Goal: Task Accomplishment & Management: Use online tool/utility

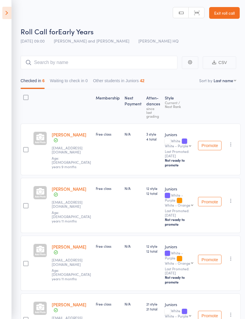
click at [8, 13] on icon at bounding box center [6, 13] width 9 height 12
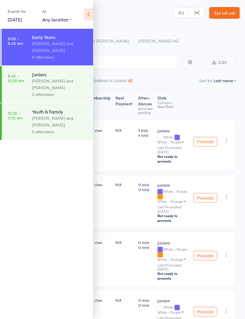
click at [62, 84] on div "[PERSON_NAME] and [PERSON_NAME]" at bounding box center [60, 84] width 56 height 14
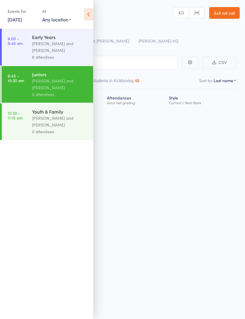
click at [84, 16] on icon at bounding box center [88, 14] width 9 height 12
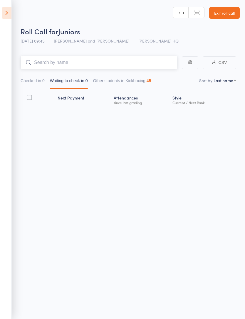
click at [117, 69] on input "search" at bounding box center [99, 63] width 157 height 14
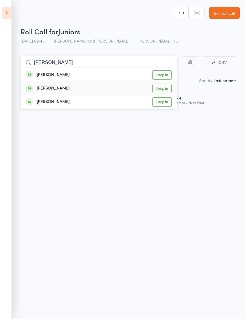
type input "[PERSON_NAME]"
click at [68, 91] on div "[PERSON_NAME] Drop in" at bounding box center [99, 88] width 156 height 13
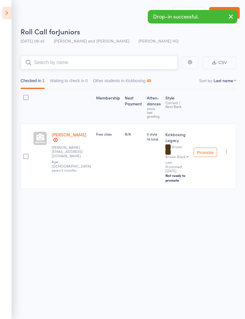
click at [91, 67] on input "search" at bounding box center [99, 63] width 157 height 14
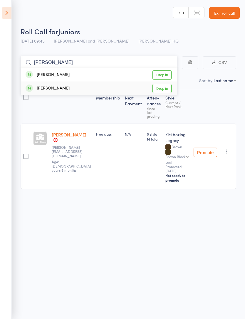
type input "[PERSON_NAME]"
click at [72, 91] on div "[PERSON_NAME] Drop in" at bounding box center [99, 88] width 156 height 13
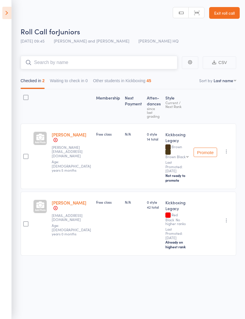
click at [83, 60] on input "search" at bounding box center [99, 63] width 157 height 14
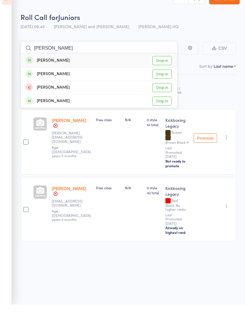
type input "[PERSON_NAME]"
click at [68, 68] on div "[PERSON_NAME] Drop in" at bounding box center [99, 75] width 156 height 14
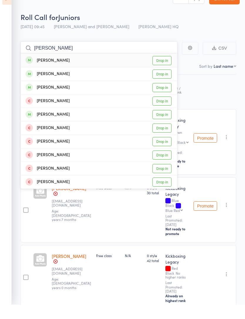
type input "[PERSON_NAME]"
click at [71, 82] on div "[PERSON_NAME] Drop in" at bounding box center [99, 88] width 156 height 13
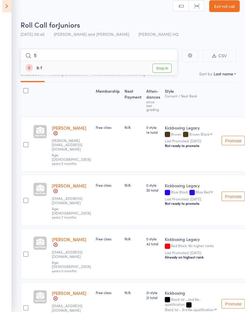
type input "f"
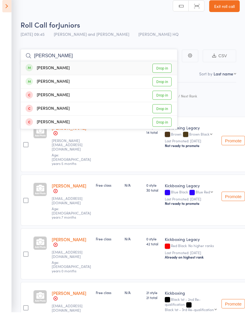
type input "[PERSON_NAME]"
click at [73, 71] on div "[PERSON_NAME] Drop in" at bounding box center [99, 75] width 156 height 14
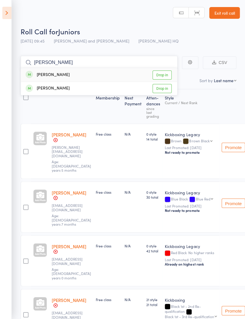
type input "[PERSON_NAME]"
click at [63, 75] on div "[PERSON_NAME] Drop in" at bounding box center [99, 75] width 156 height 14
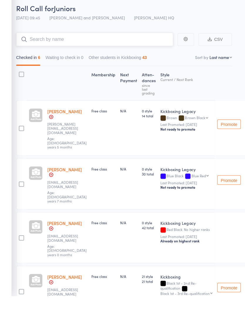
scroll to position [0, 3]
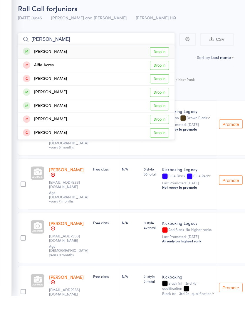
type input "[PERSON_NAME]"
click at [102, 122] on div "[PERSON_NAME] Drop in" at bounding box center [96, 128] width 156 height 13
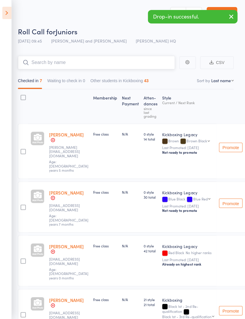
click at [103, 66] on input "search" at bounding box center [96, 63] width 157 height 14
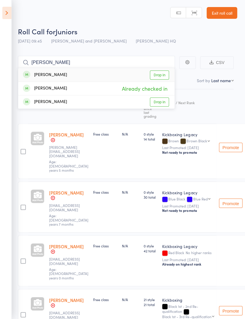
click at [231, 104] on div "Membership Next Payment Atten­dances since last grading Style Current / Next Ra…" at bounding box center [139, 296] width 243 height 414
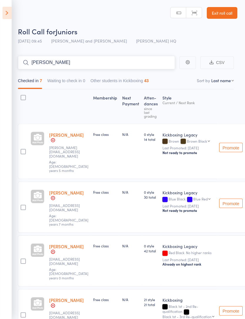
click at [81, 68] on input "[PERSON_NAME]" at bounding box center [96, 63] width 157 height 14
type input "G"
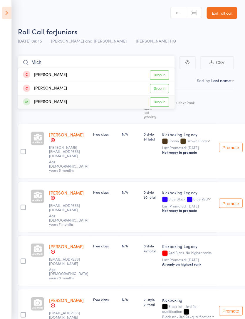
type input "Mich"
click at [44, 104] on div "[PERSON_NAME]" at bounding box center [45, 102] width 44 height 7
